Goal: Navigation & Orientation: Find specific page/section

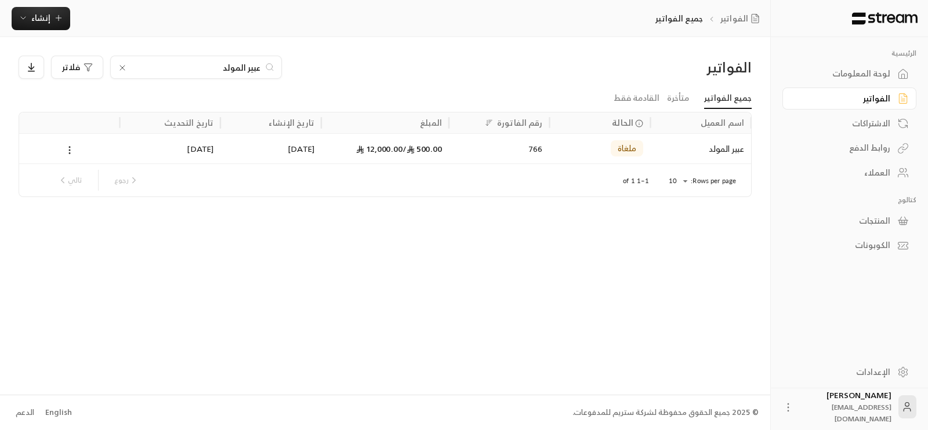
click at [822, 69] on div "لوحة المعلومات" at bounding box center [843, 74] width 93 height 12
